Goal: Obtain resource: Obtain resource

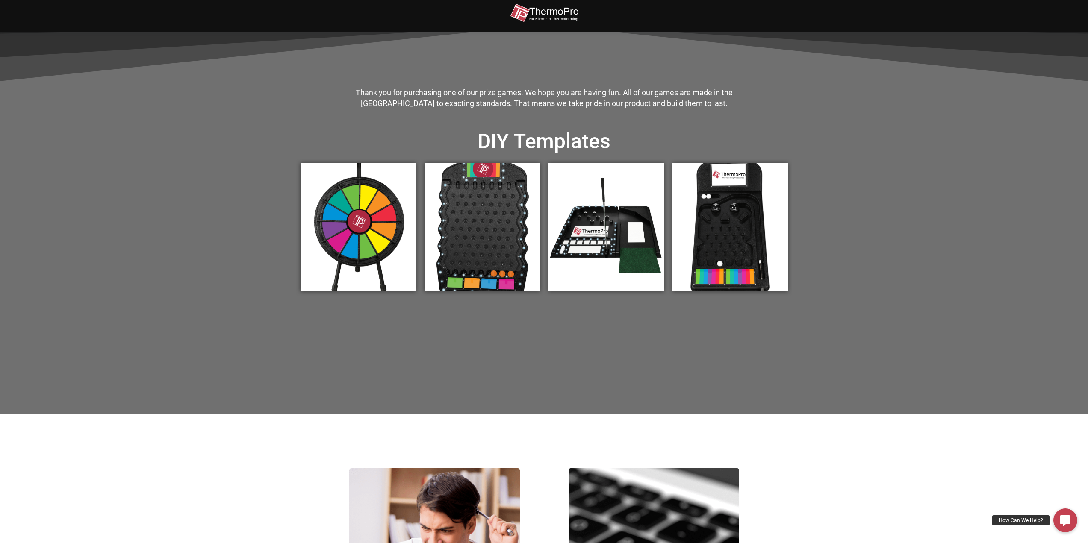
scroll to position [257, 0]
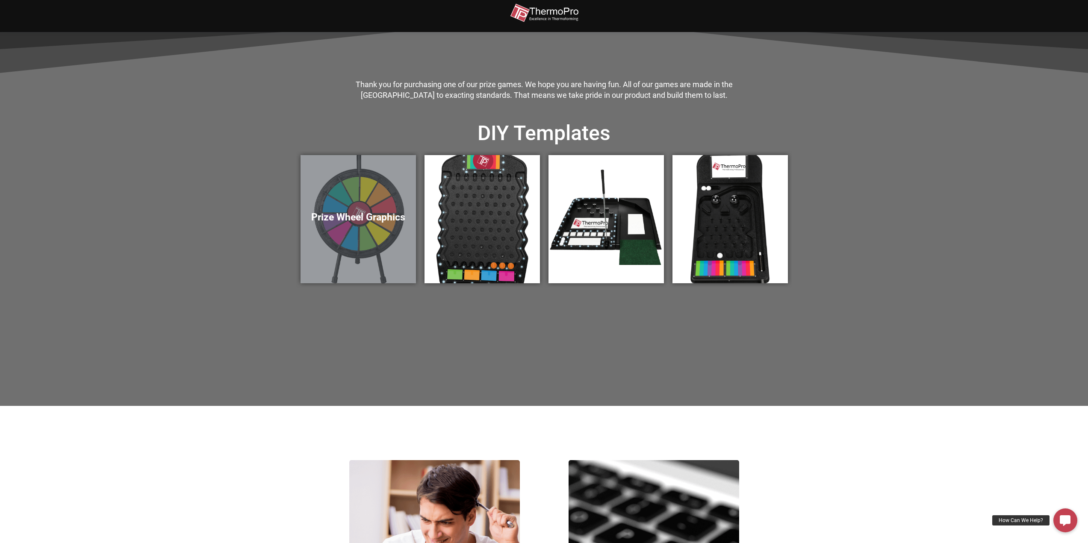
click at [356, 195] on div "Prize Wheel Graphics" at bounding box center [358, 219] width 115 height 128
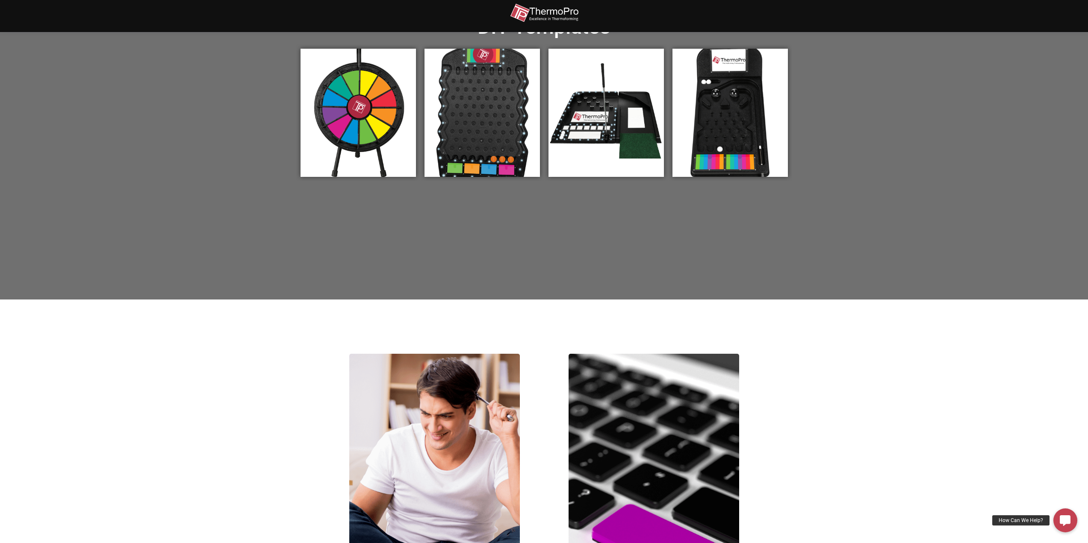
scroll to position [310, 0]
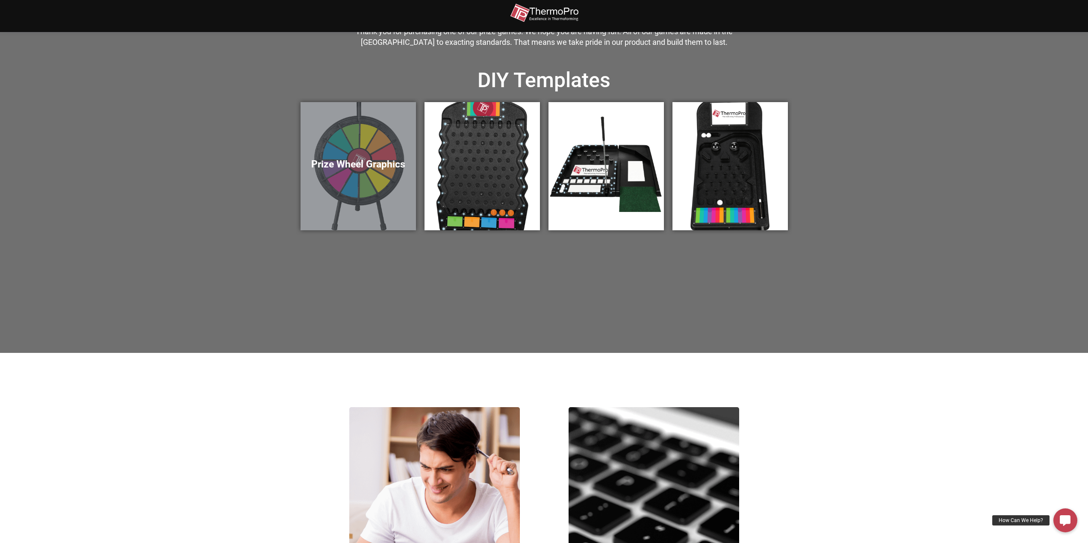
click at [368, 144] on div "Prize Wheel Graphics" at bounding box center [358, 166] width 115 height 128
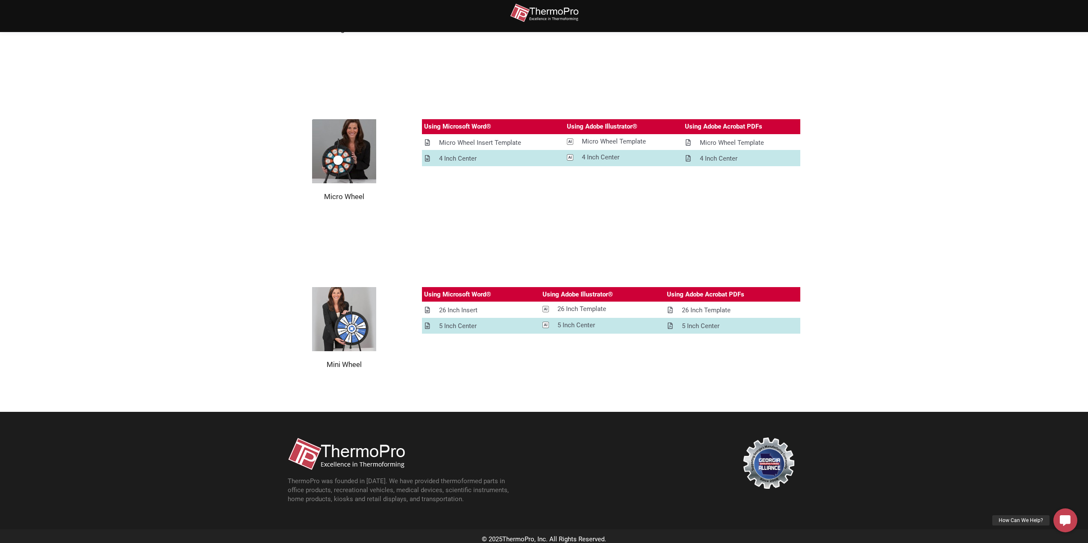
scroll to position [950, 0]
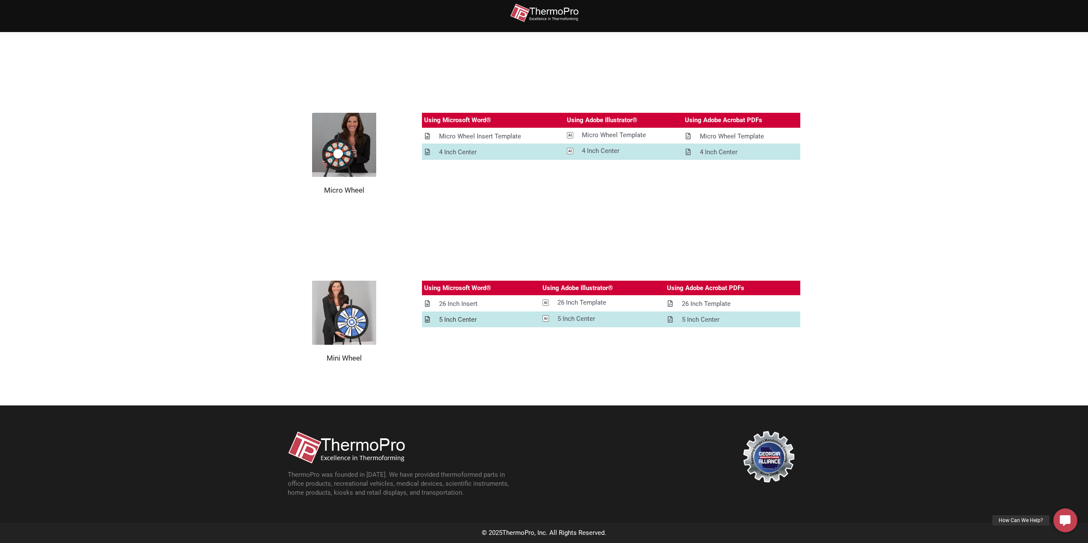
click at [459, 318] on div "5 Inch Center" at bounding box center [458, 320] width 38 height 11
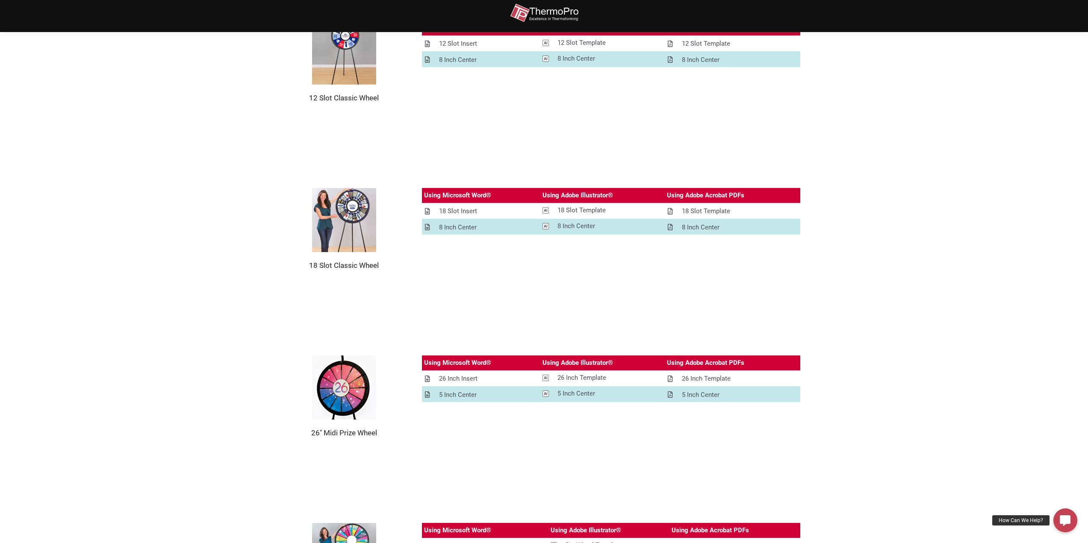
scroll to position [351, 0]
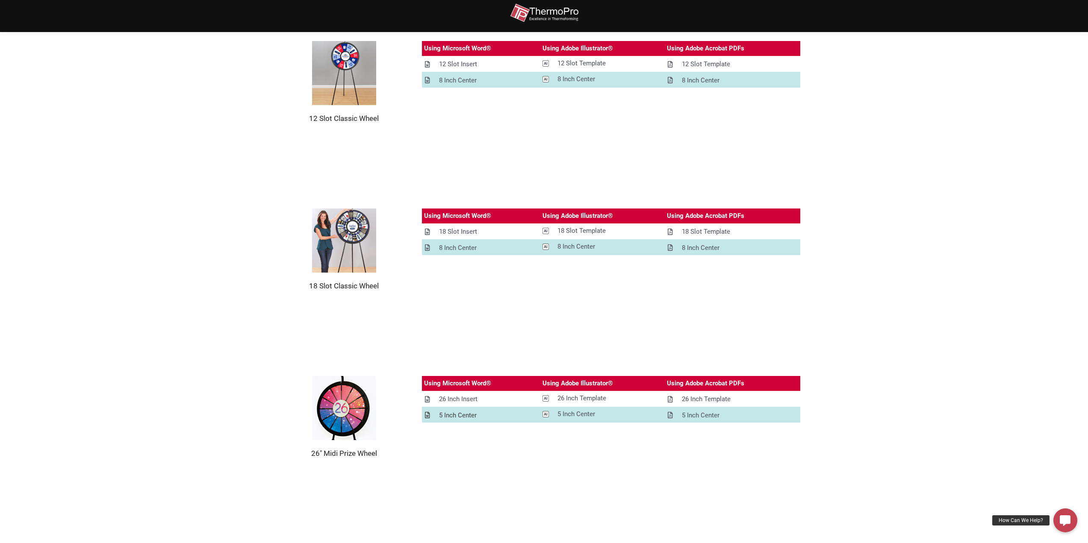
click at [460, 415] on div "5 Inch Center" at bounding box center [458, 415] width 38 height 11
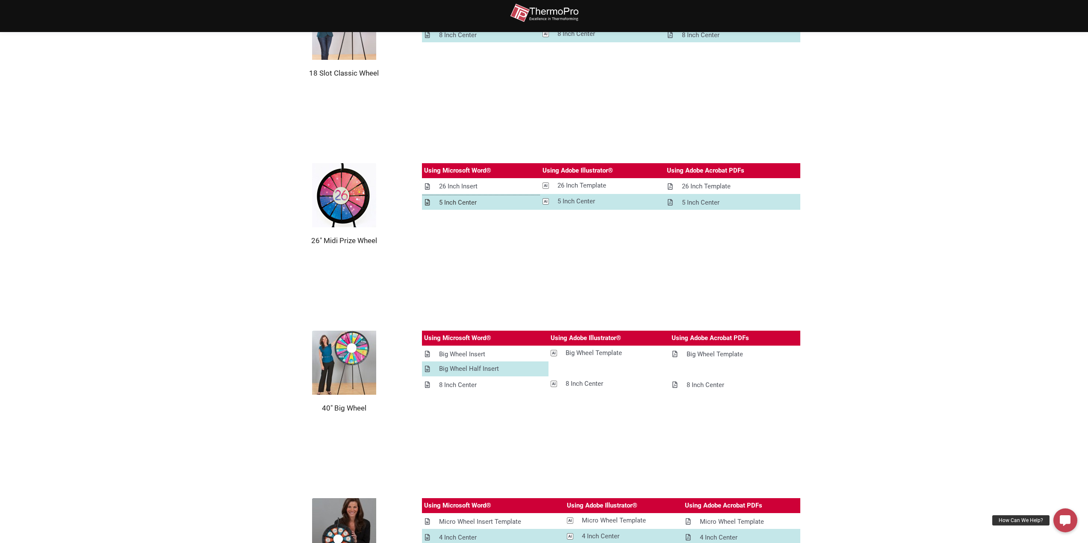
scroll to position [599, 0]
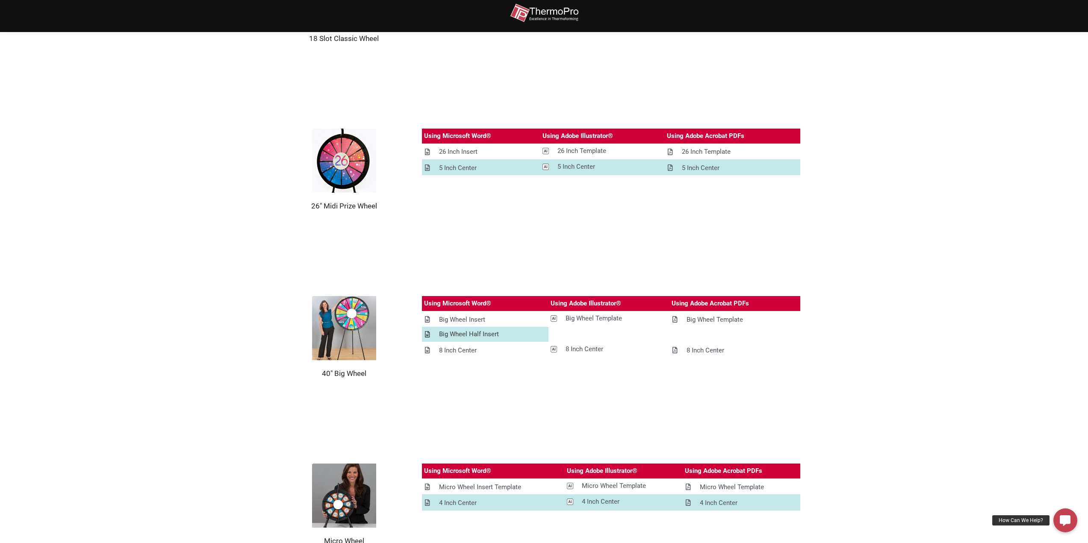
click at [457, 337] on div "Big Wheel Half Insert" at bounding box center [469, 334] width 60 height 11
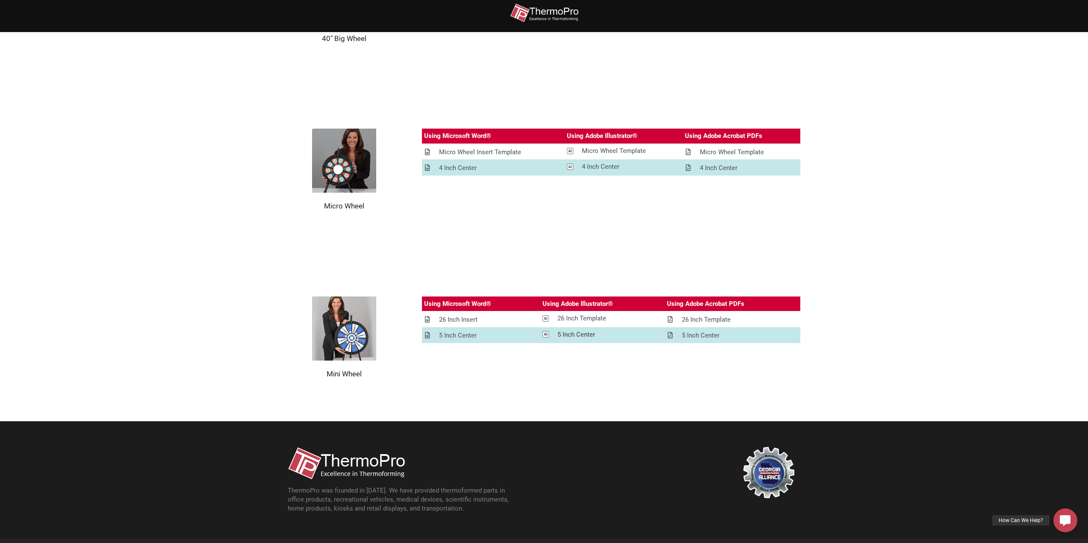
scroll to position [941, 0]
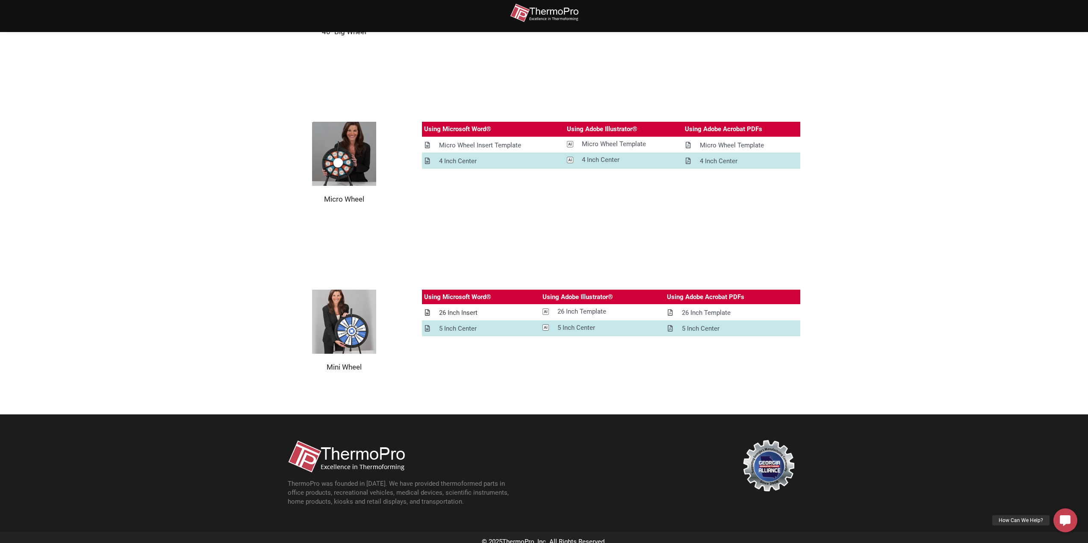
click at [464, 313] on div "26 Inch Insert" at bounding box center [458, 313] width 38 height 11
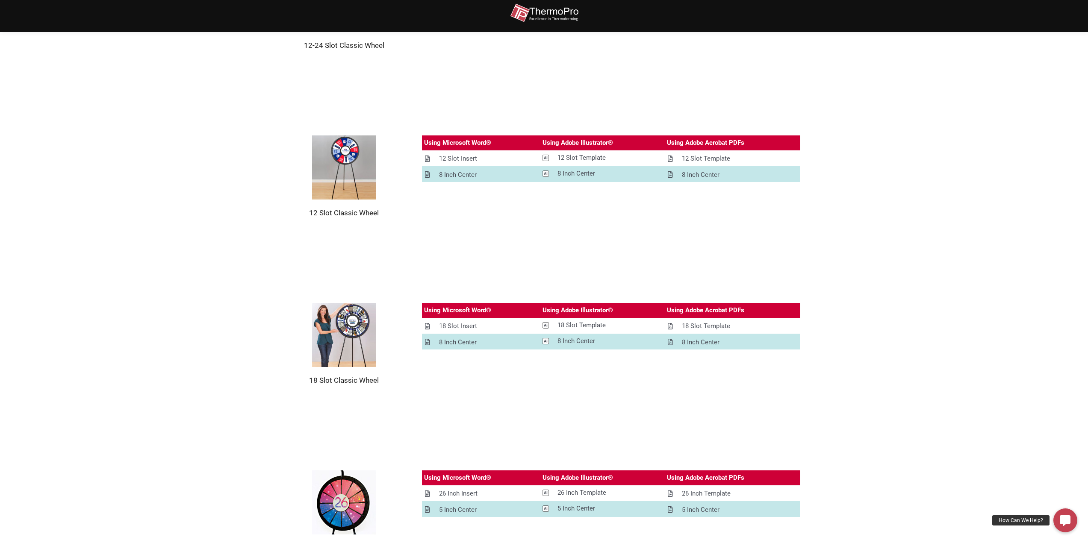
scroll to position [0, 0]
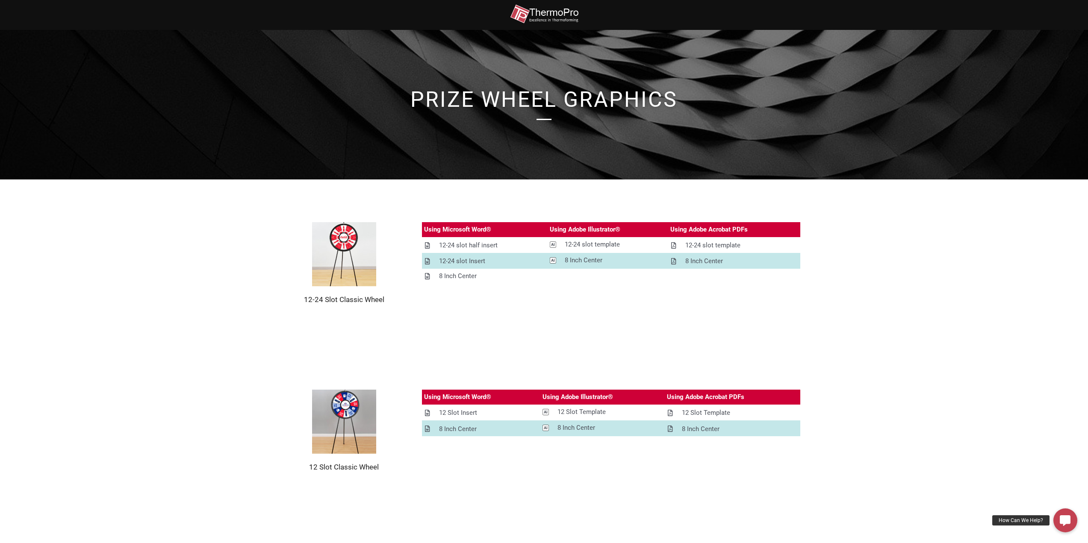
click at [1015, 283] on section "12-24 Slot Classic Wheel Using Microsoft Word® Using Adobe Illustrator® Using A…" at bounding box center [544, 264] width 1088 height 168
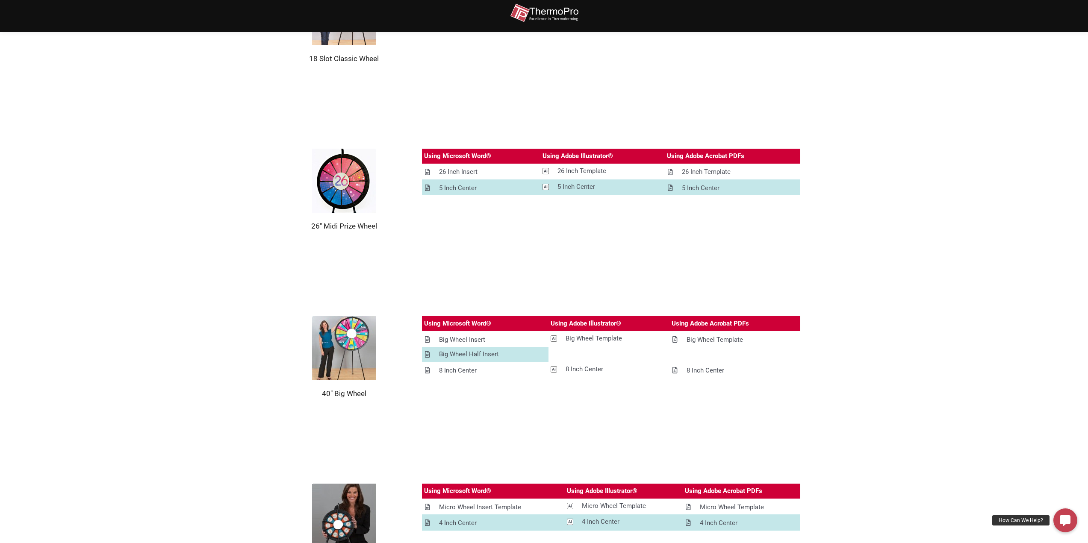
scroll to position [599, 0]
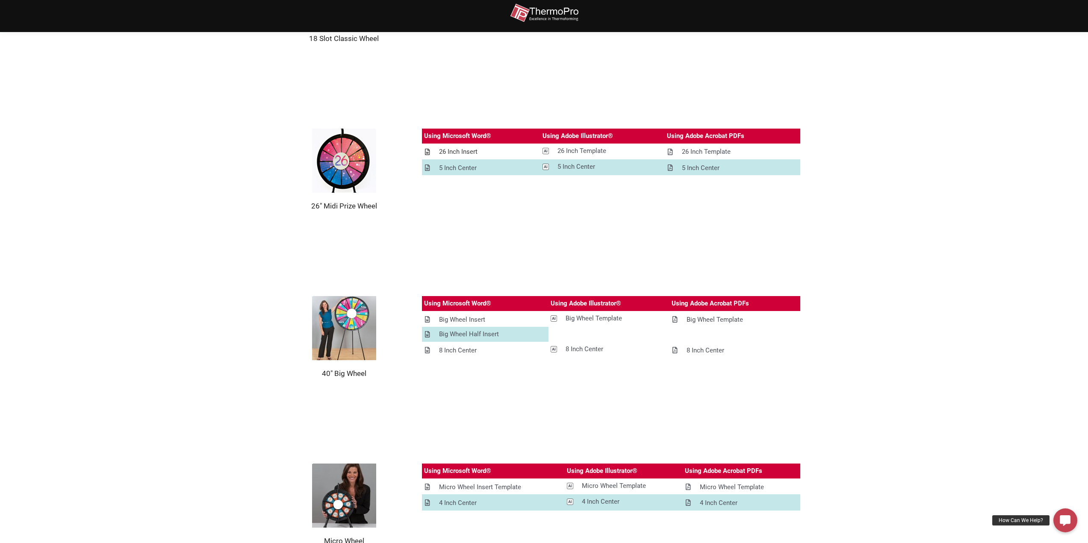
click at [459, 150] on div "26 Inch Insert" at bounding box center [458, 152] width 38 height 11
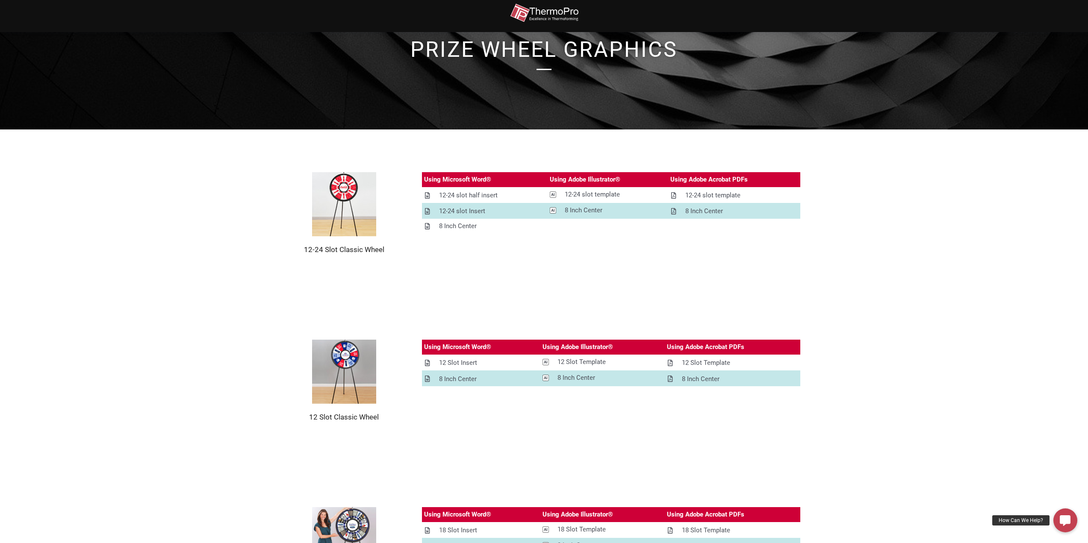
scroll to position [43, 0]
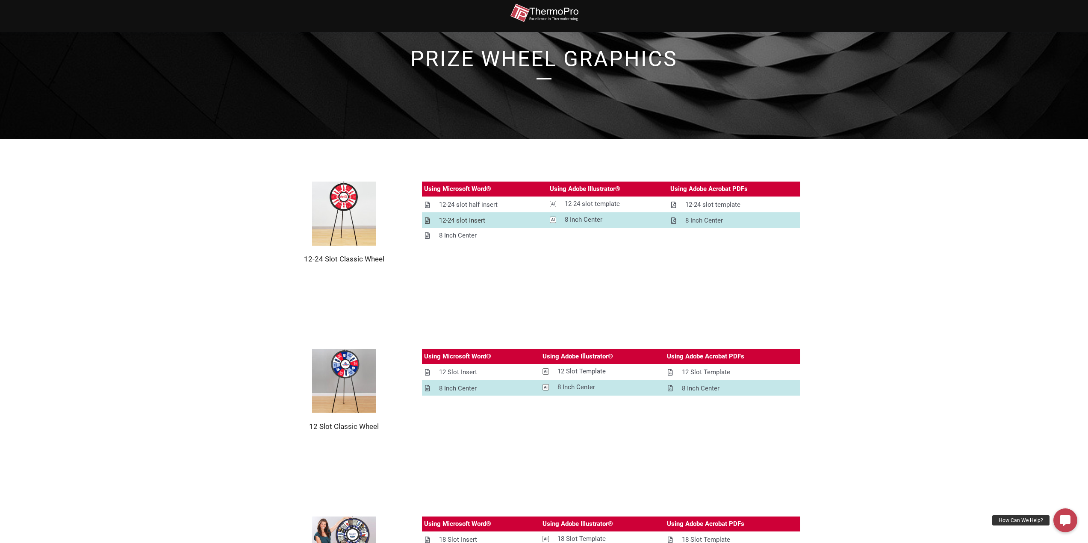
click at [482, 221] on div "12-24 slot Insert" at bounding box center [462, 220] width 46 height 11
